Goal: Task Accomplishment & Management: Complete application form

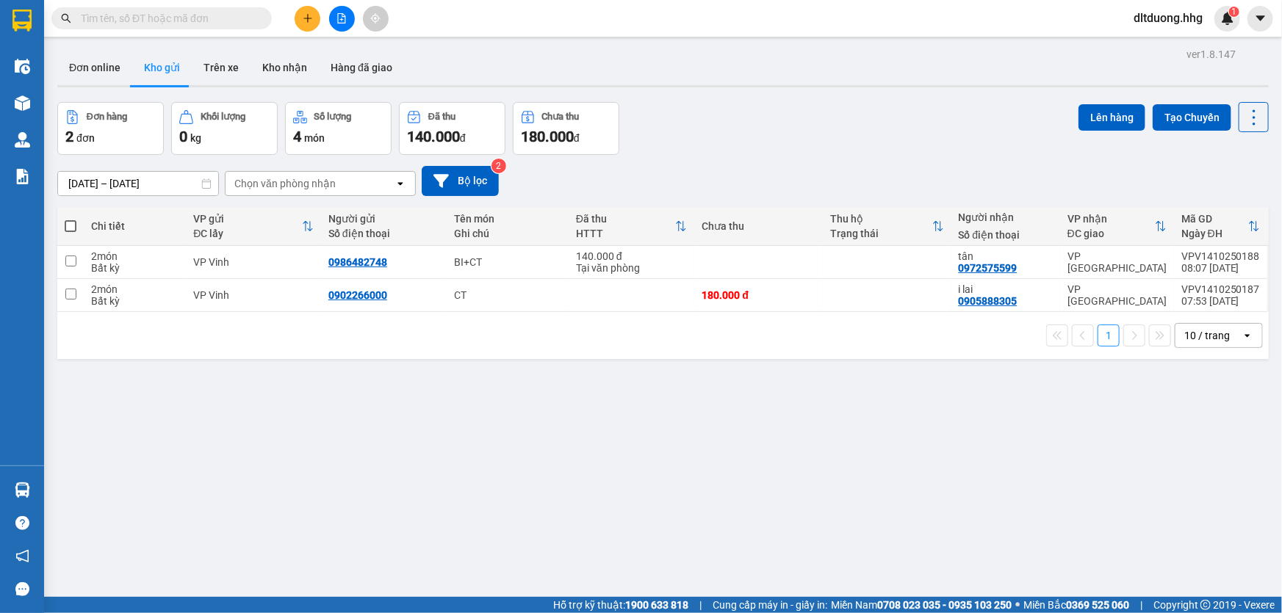
click at [237, 15] on input "text" at bounding box center [167, 18] width 173 height 16
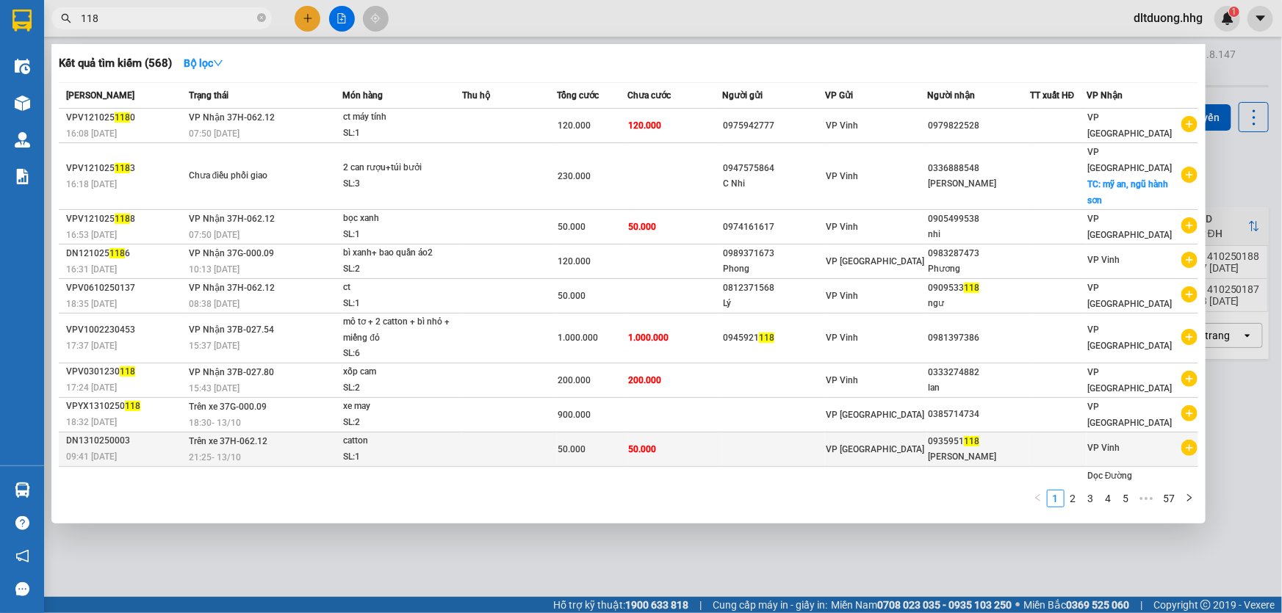
type input "118"
click at [921, 441] on div "VP [GEOGRAPHIC_DATA]" at bounding box center [876, 449] width 101 height 16
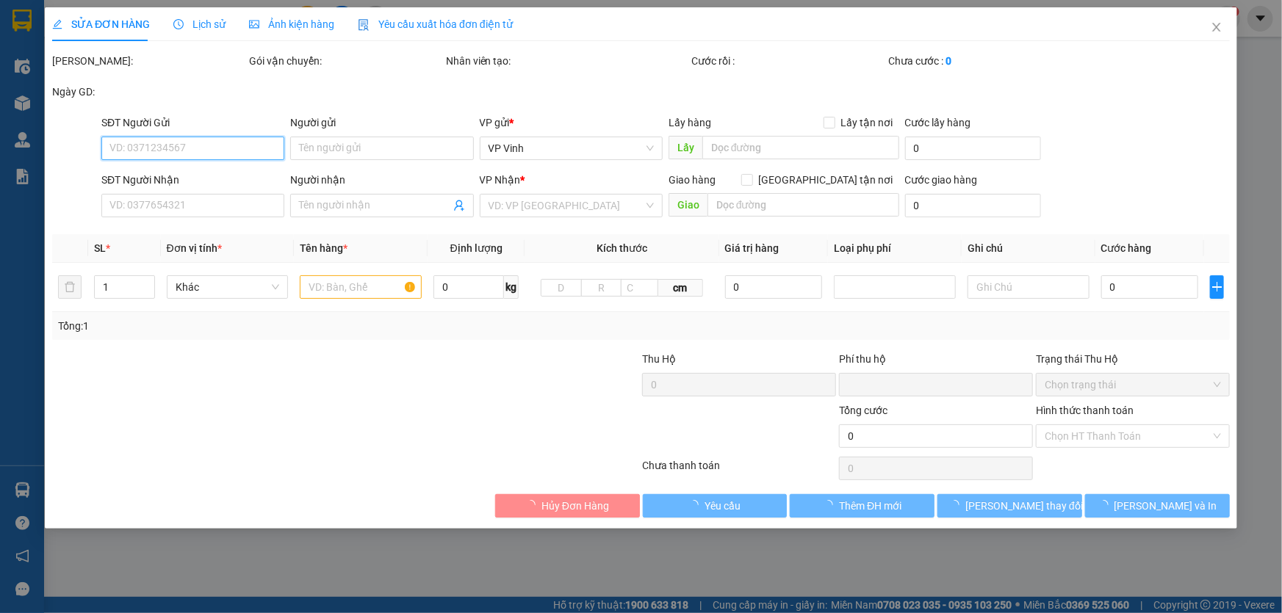
type input "0935951118"
type input "Quang Cảnh"
type input "0"
type input "50.000"
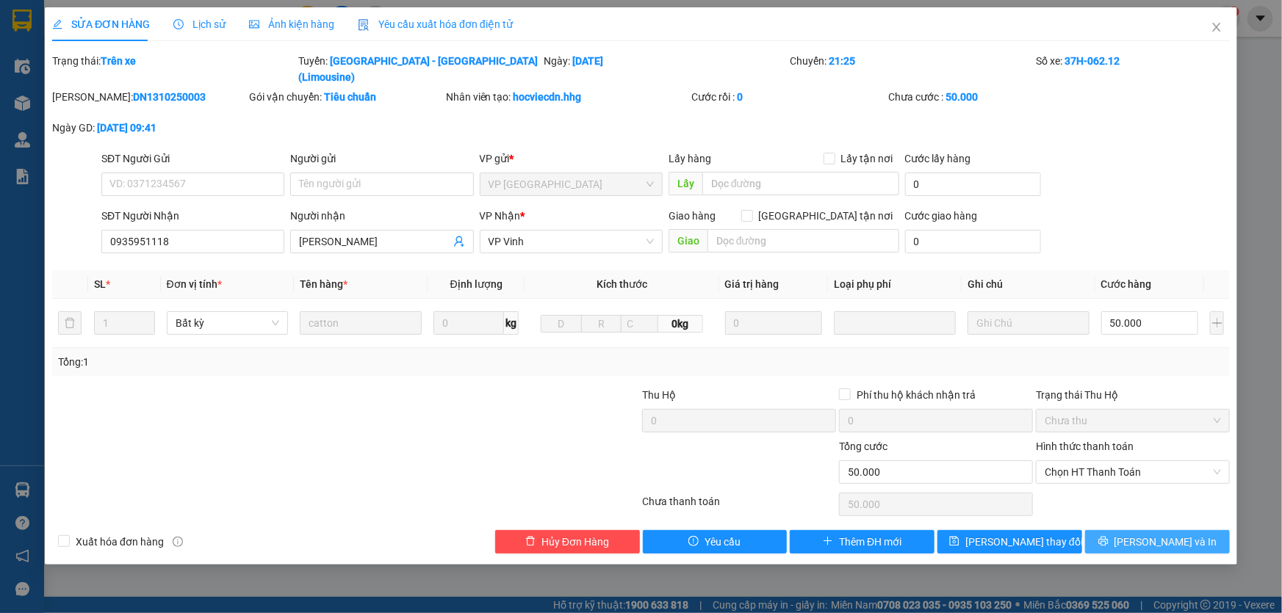
click at [1106, 530] on button "[PERSON_NAME] và In" at bounding box center [1157, 542] width 145 height 24
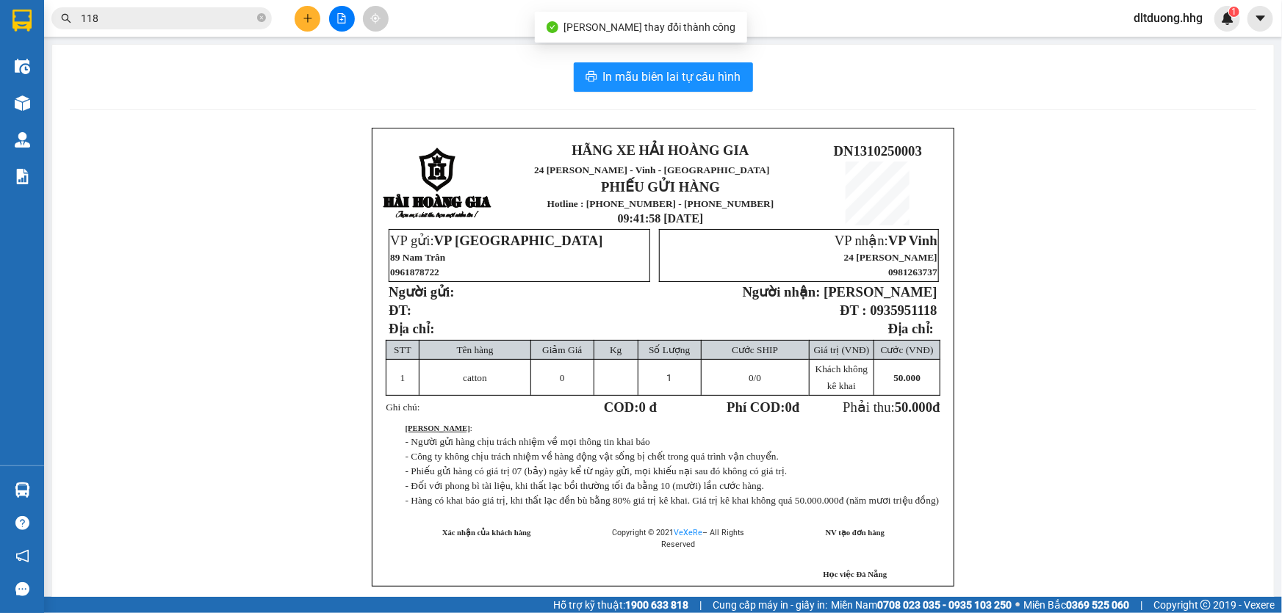
scroll to position [66, 0]
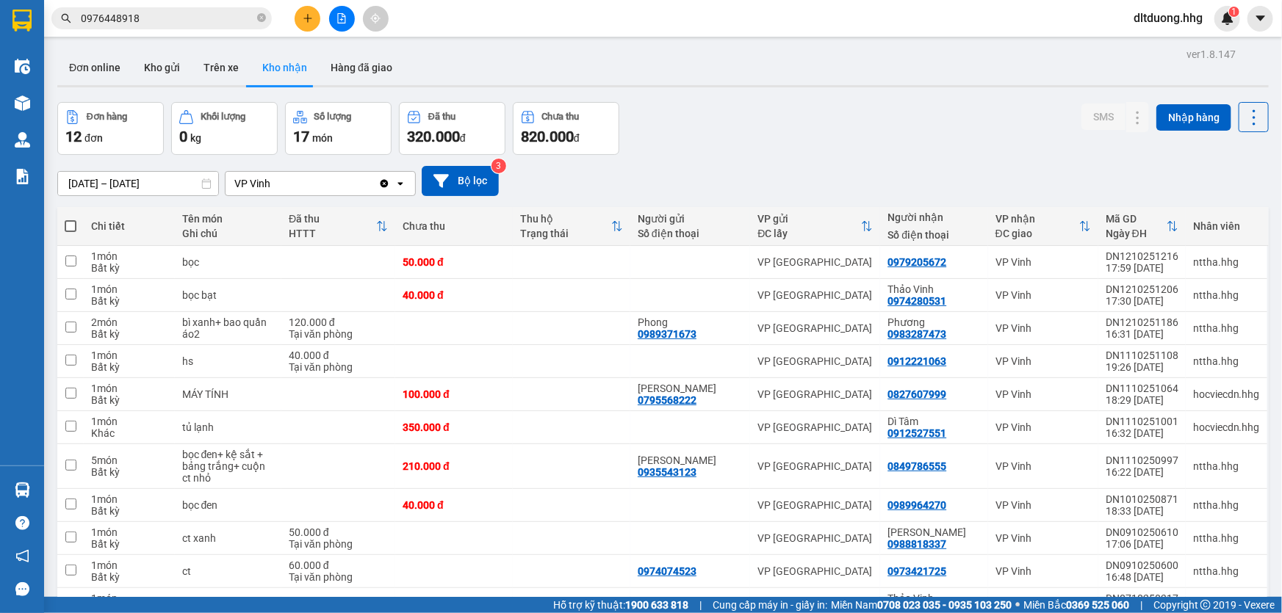
click at [270, 63] on button "Kho nhận" at bounding box center [284, 67] width 68 height 35
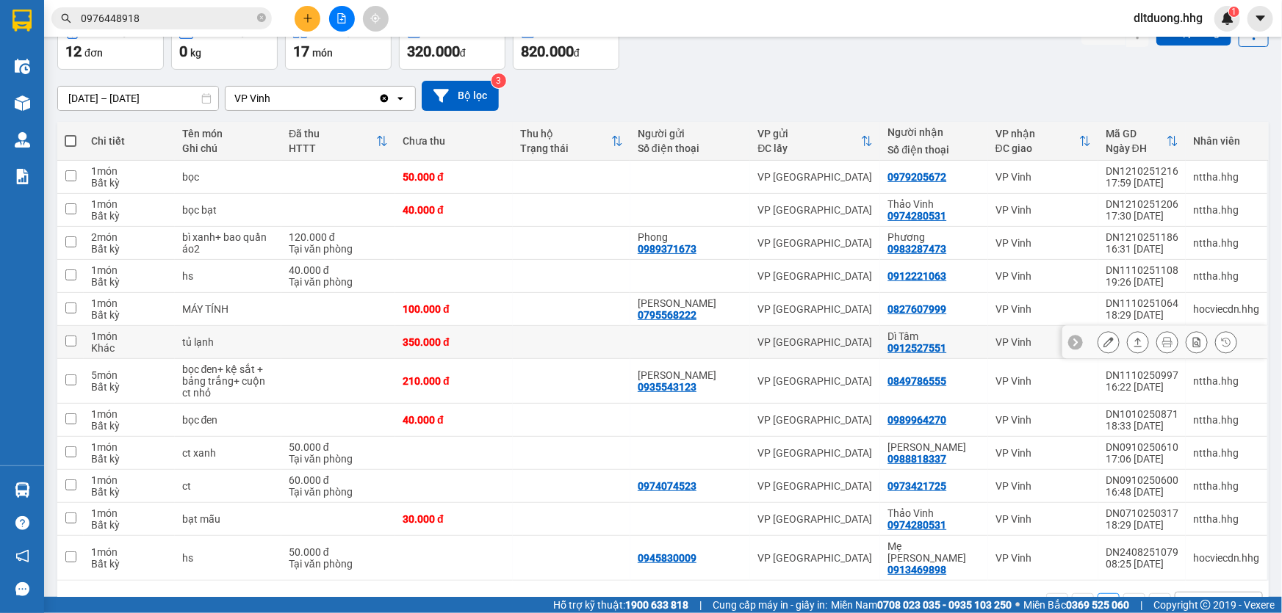
scroll to position [115, 0]
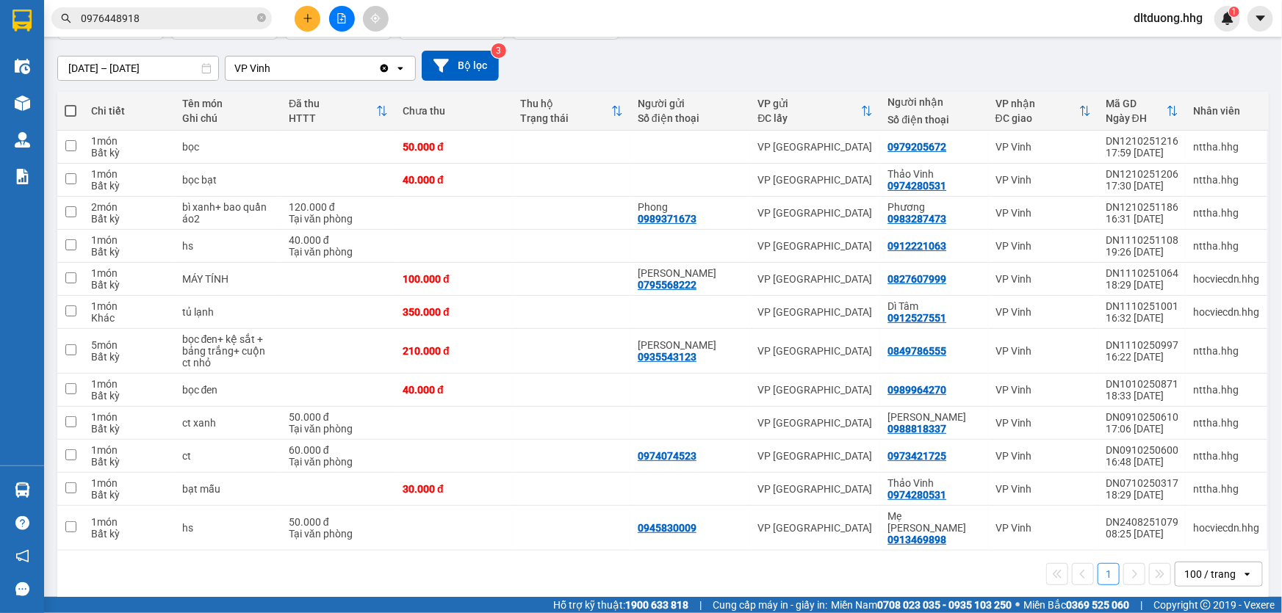
click at [1227, 563] on div "100 / trang" at bounding box center [1208, 575] width 66 height 24
click at [1189, 533] on span "100 / trang" at bounding box center [1204, 529] width 56 height 15
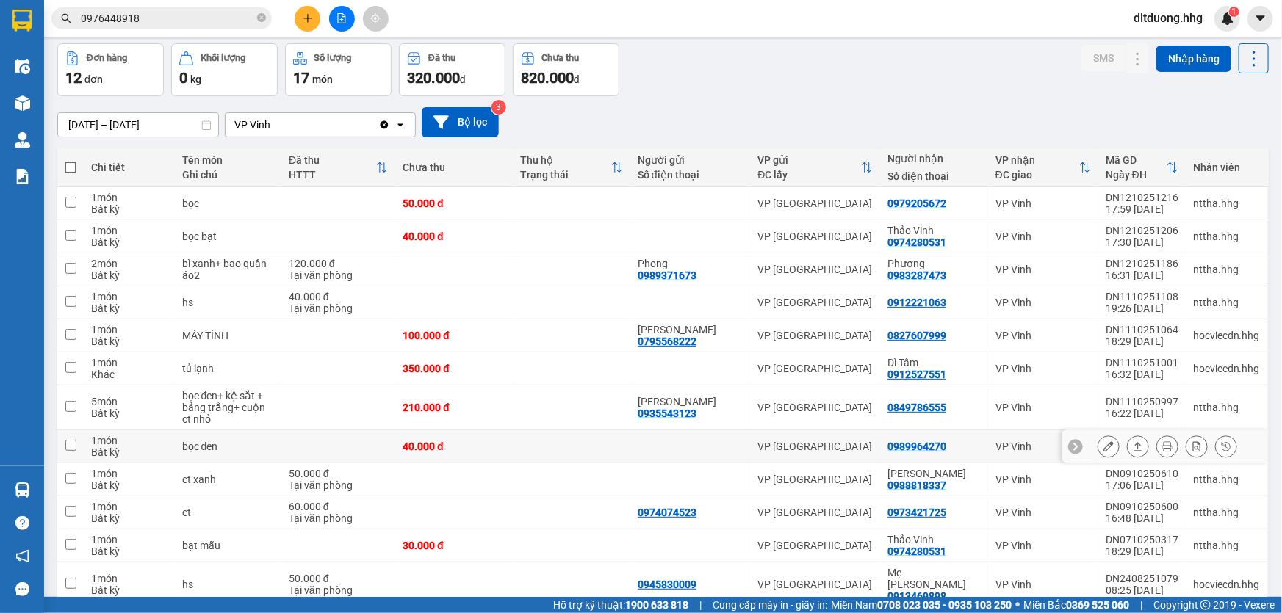
scroll to position [0, 0]
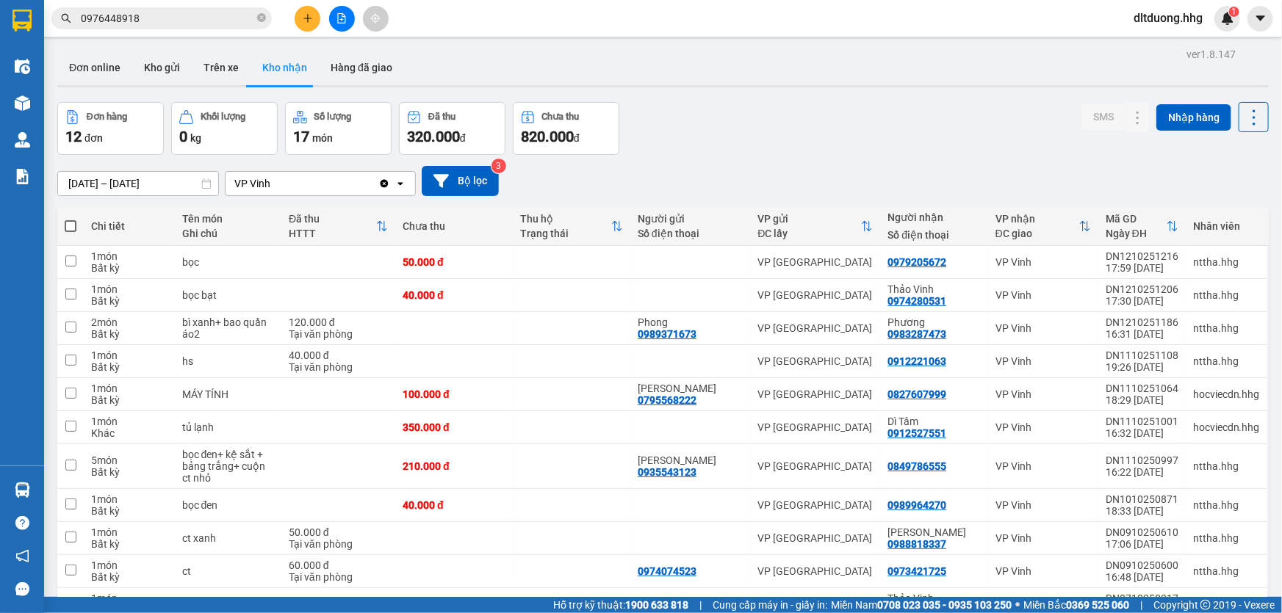
click at [120, 186] on input "[DATE] – [DATE]" at bounding box center [138, 184] width 160 height 24
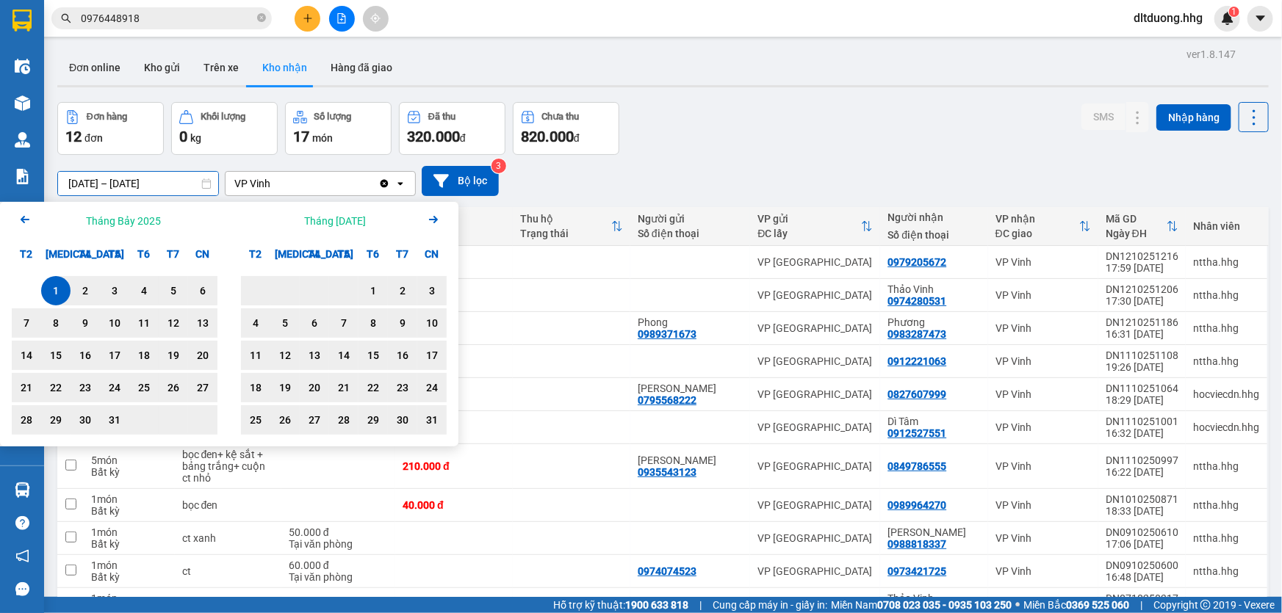
click at [713, 110] on div "Đơn hàng 12 đơn Khối lượng 0 kg Số lượng 17 món Đã thu 320.000 đ Chưa thu 820.0…" at bounding box center [662, 128] width 1211 height 53
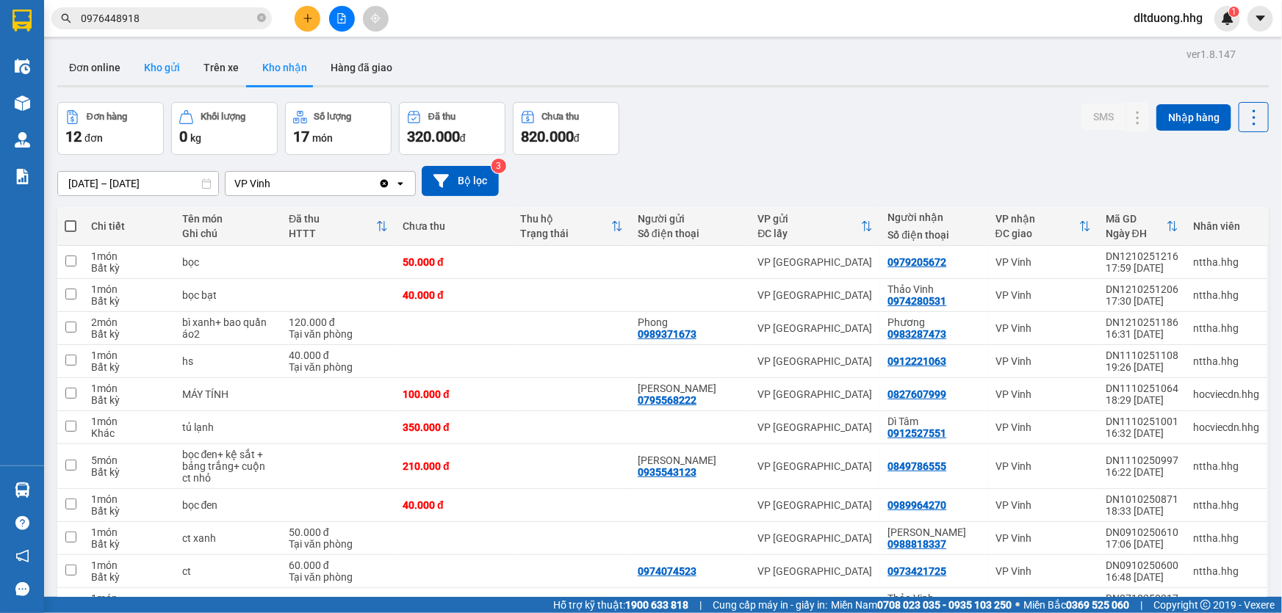
click at [161, 70] on button "Kho gửi" at bounding box center [162, 67] width 60 height 35
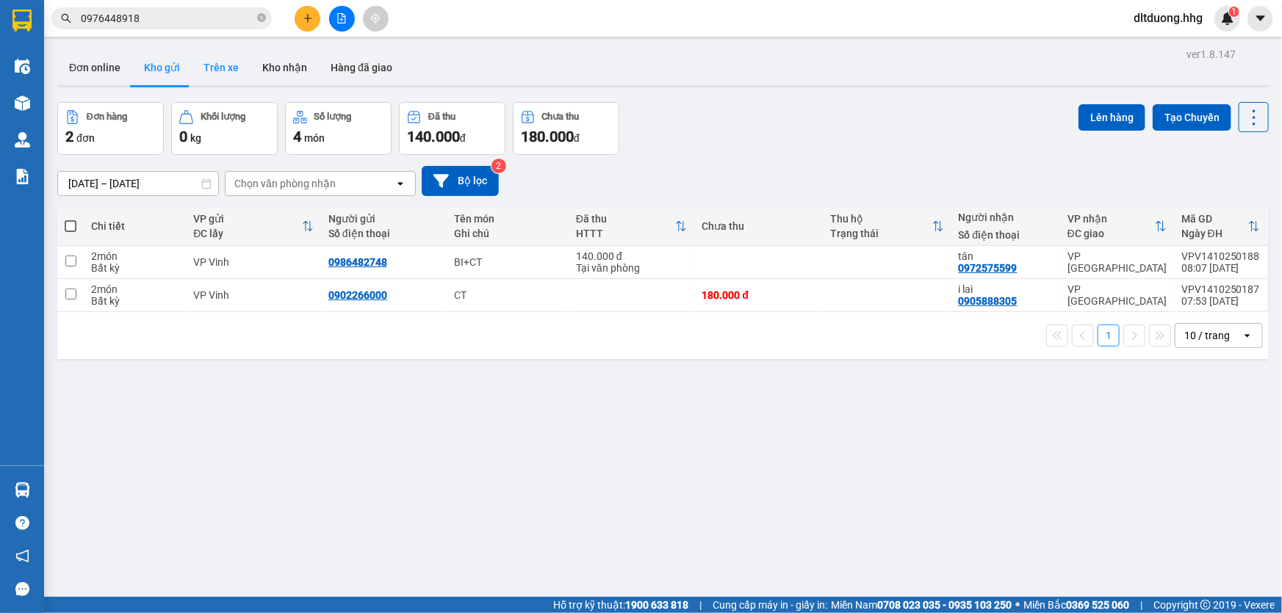
click at [225, 68] on button "Trên xe" at bounding box center [221, 67] width 59 height 35
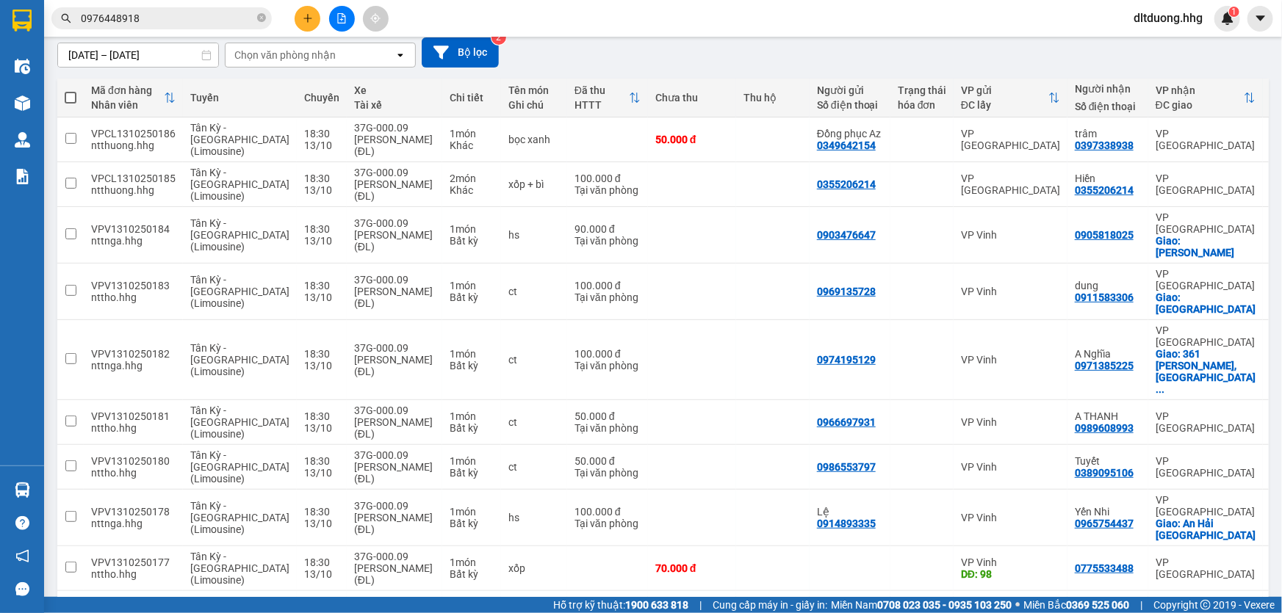
scroll to position [161, 0]
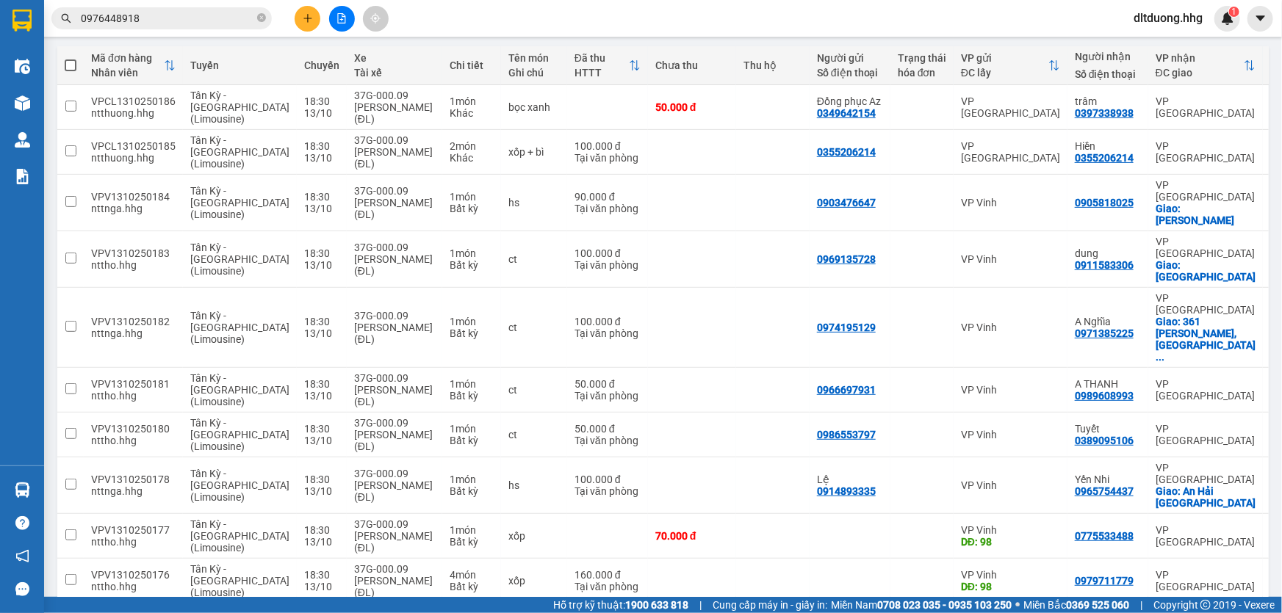
click at [1202, 535] on span "100 / trang" at bounding box center [1202, 529] width 53 height 15
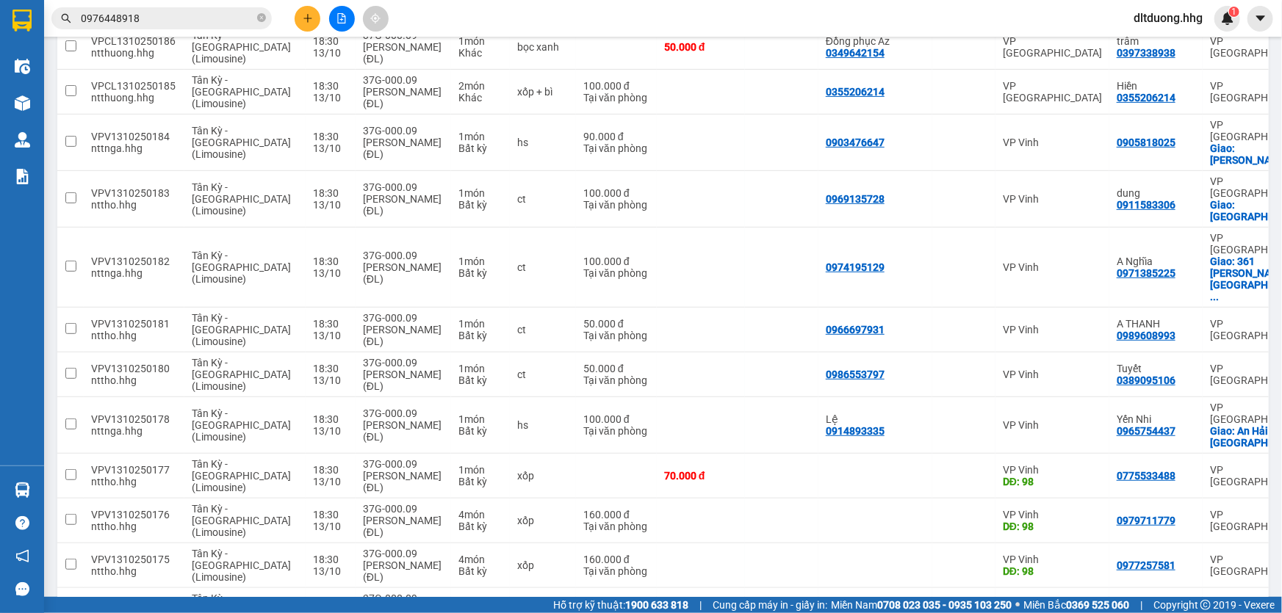
scroll to position [0, 0]
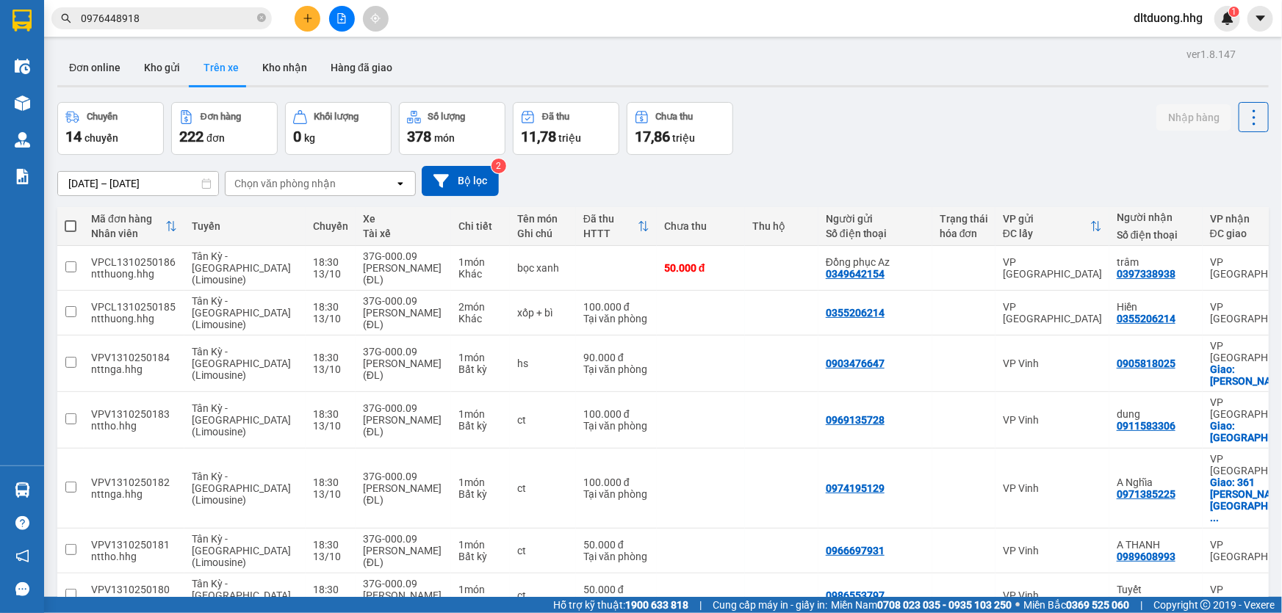
click at [182, 18] on input "0976448918" at bounding box center [167, 18] width 173 height 16
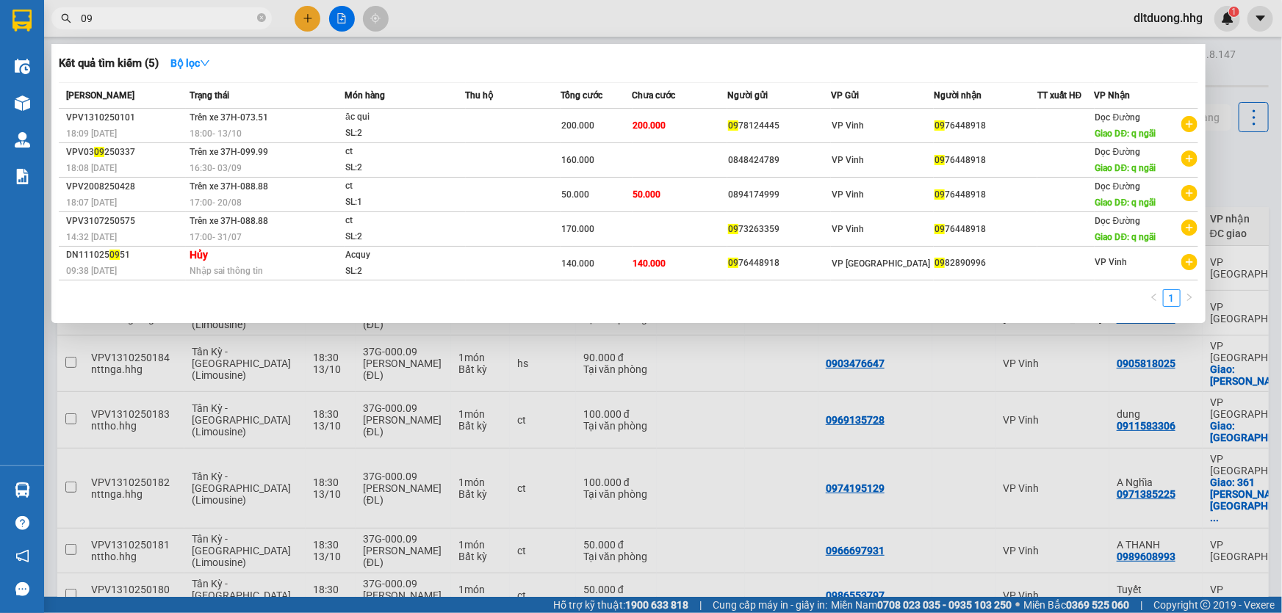
type input "0"
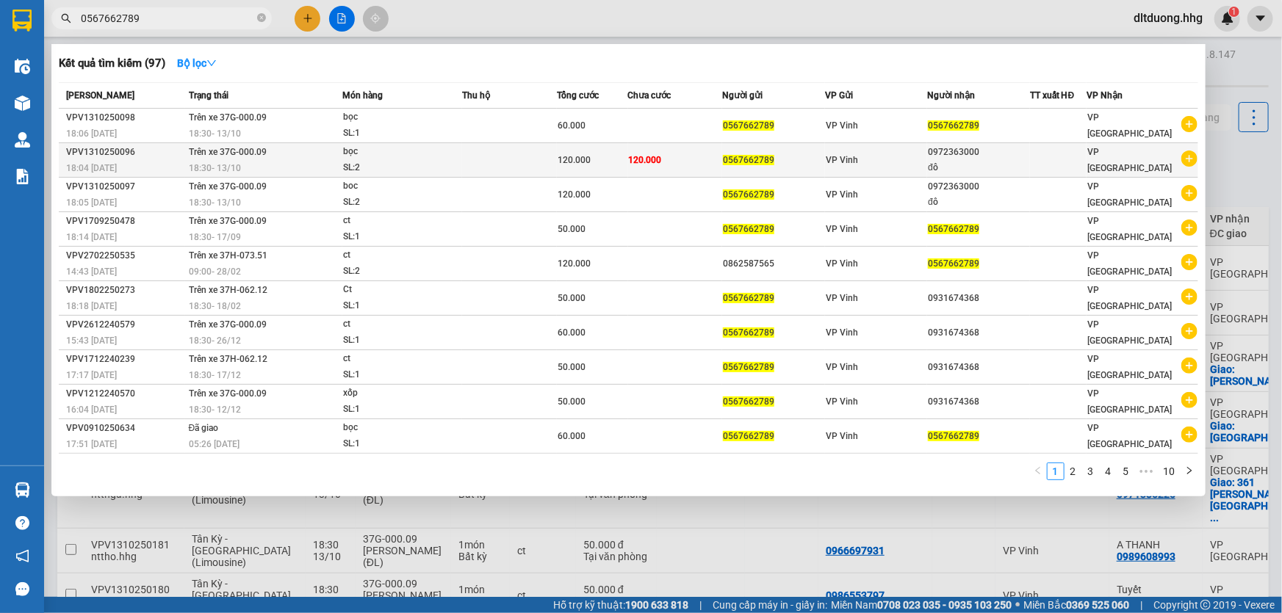
type input "0567662789"
click at [933, 159] on td "0972363000 đô" at bounding box center [978, 160] width 102 height 35
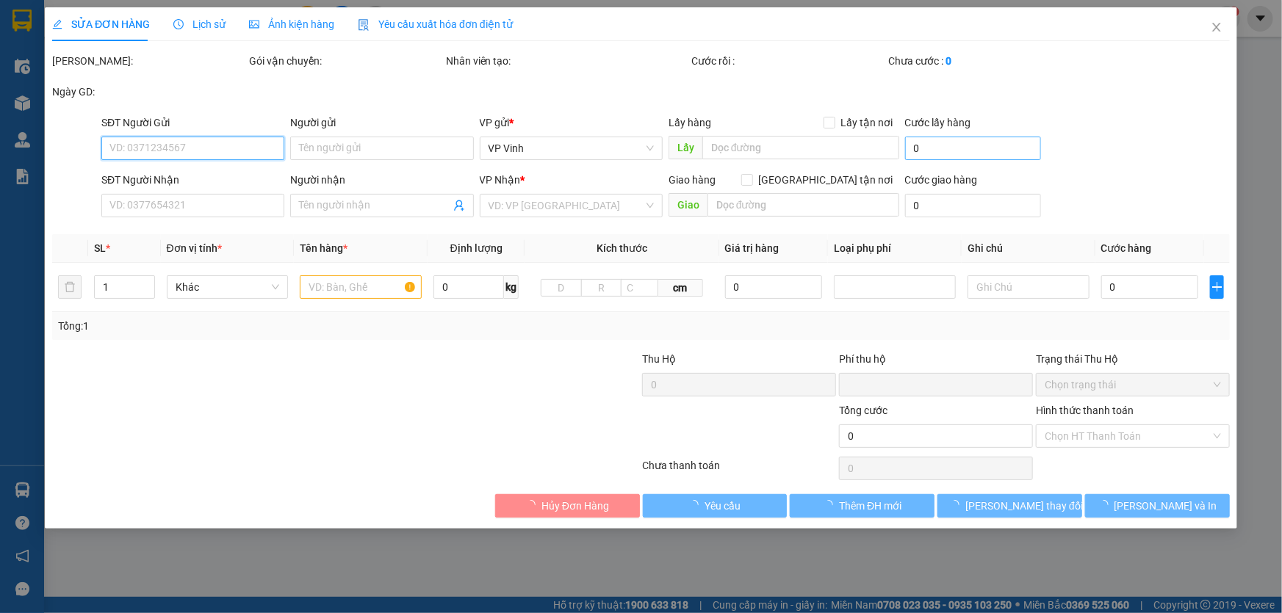
type input "0567662789"
type input "0972363000"
type input "đô"
type input "0"
type input "120.000"
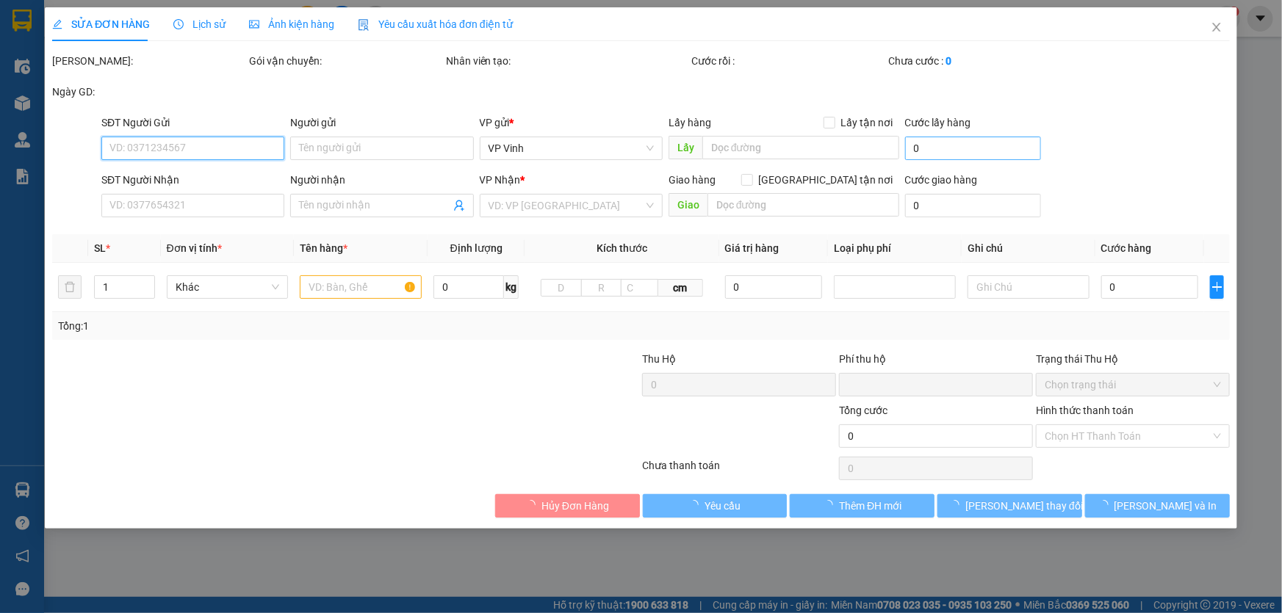
type input "120.000"
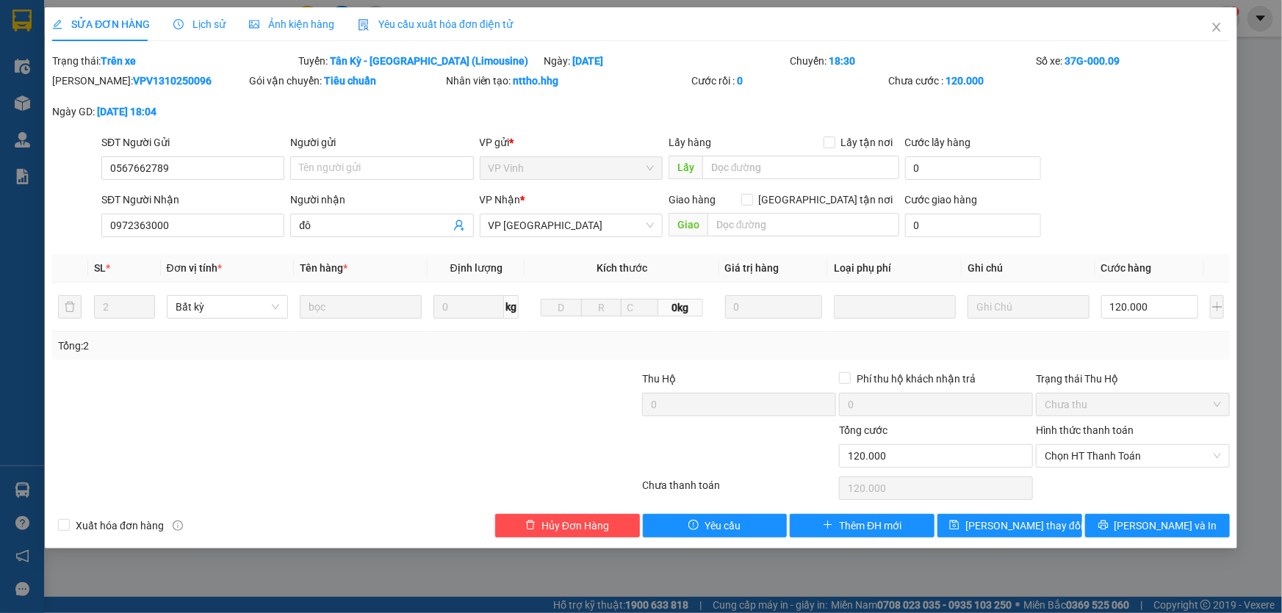
click at [250, 392] on div at bounding box center [248, 396] width 394 height 51
